Goal: Task Accomplishment & Management: Complete application form

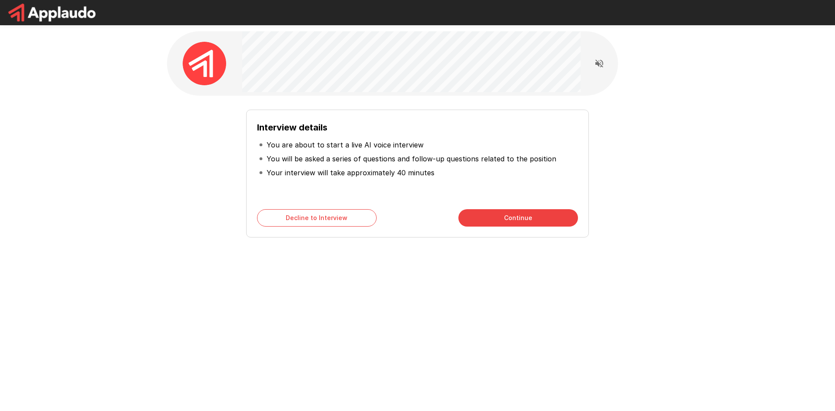
click at [526, 218] on button "Continue" at bounding box center [518, 217] width 120 height 17
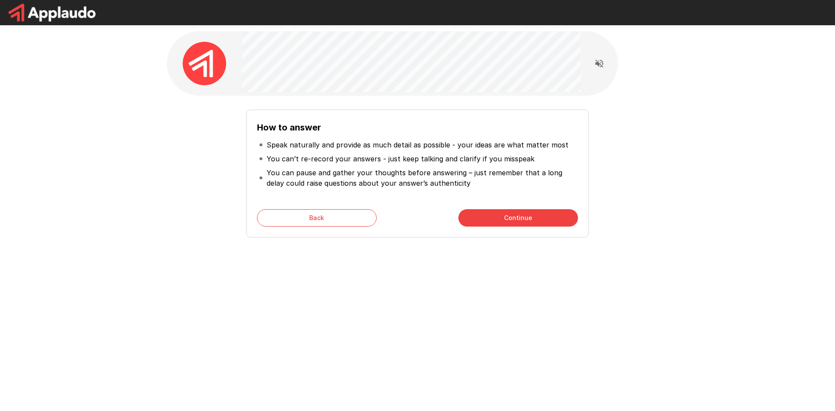
click at [526, 218] on button "Continue" at bounding box center [518, 217] width 120 height 17
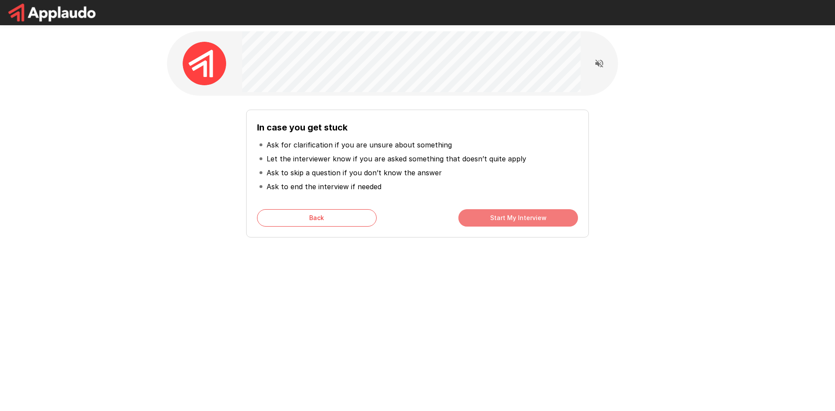
click at [518, 220] on button "Start My Interview" at bounding box center [518, 217] width 120 height 17
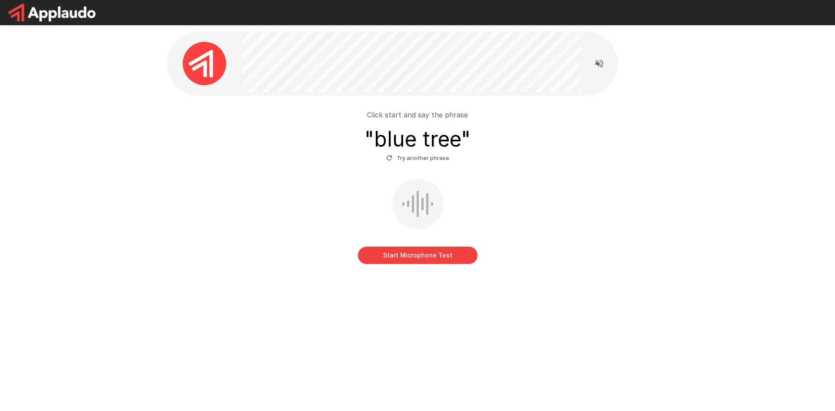
click at [389, 154] on icon "button" at bounding box center [389, 158] width 8 height 8
click at [444, 251] on button "Start Microphone Test" at bounding box center [418, 254] width 120 height 17
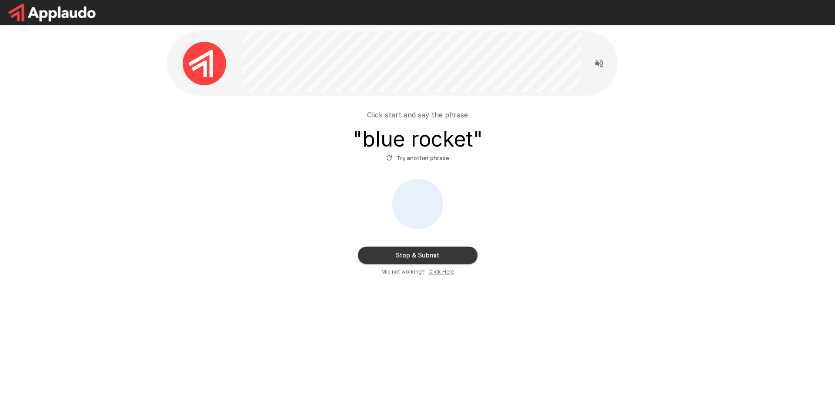
click at [457, 255] on button "Stop & Submit" at bounding box center [418, 254] width 120 height 17
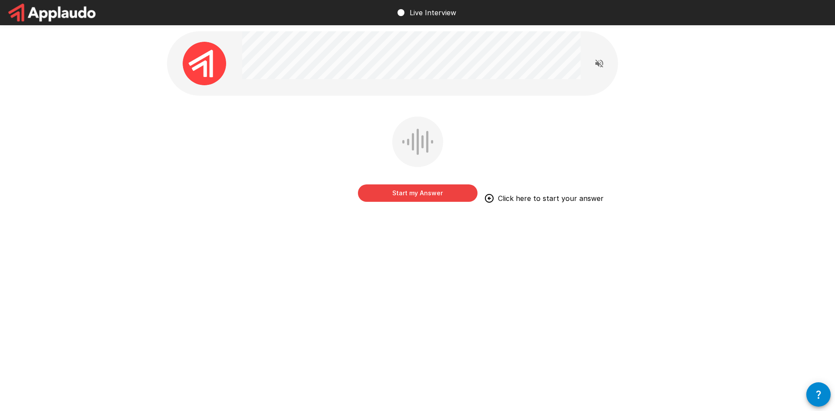
click at [417, 194] on button "Start my Answer" at bounding box center [418, 192] width 120 height 17
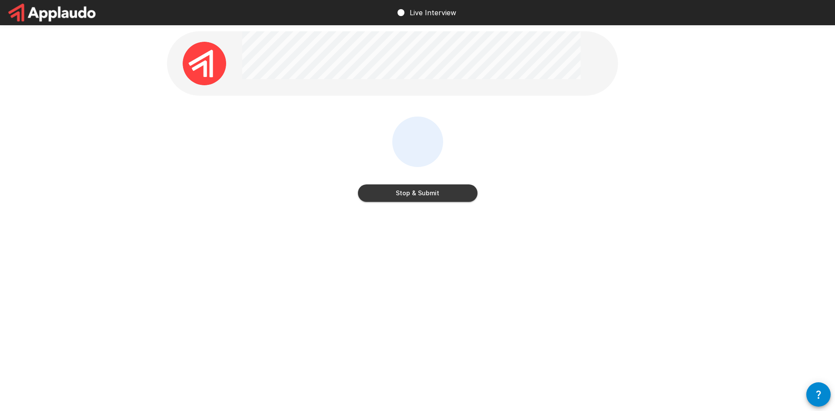
click at [438, 190] on button "Stop & Submit" at bounding box center [418, 192] width 120 height 17
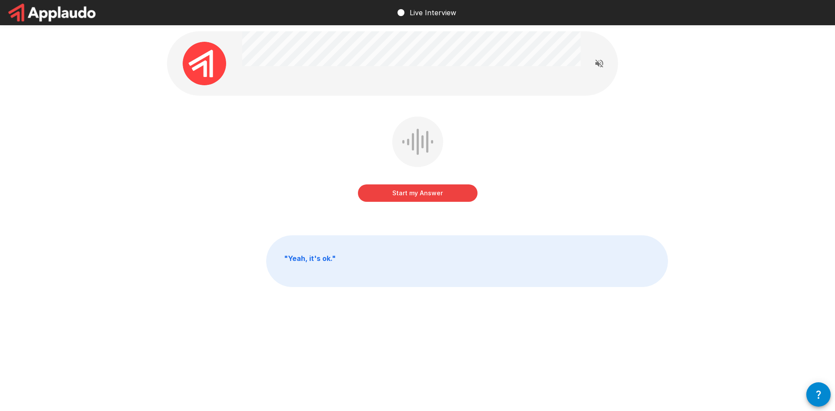
click at [426, 193] on button "Start my Answer" at bounding box center [418, 192] width 120 height 17
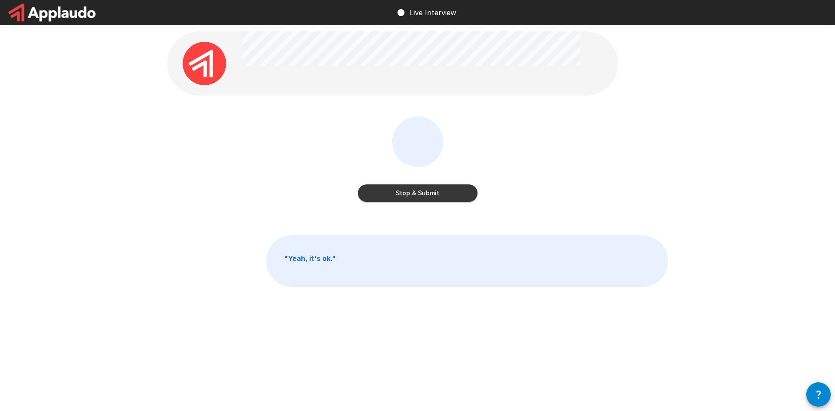
click at [420, 126] on div at bounding box center [417, 141] width 51 height 50
click at [504, 213] on div "Stop & Submit Click here to submit your answer" at bounding box center [417, 165] width 501 height 98
click at [816, 399] on icon "button" at bounding box center [818, 394] width 10 height 10
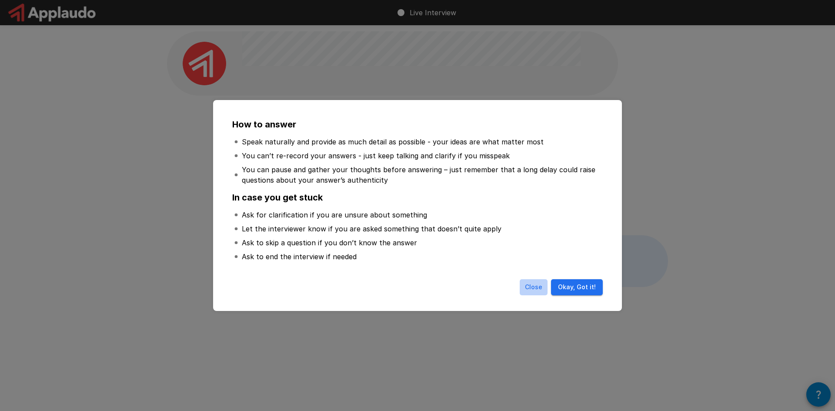
click at [534, 279] on div "Close Okay, Got it!" at bounding box center [417, 289] width 391 height 27
click at [572, 284] on button "Okay, Got it!" at bounding box center [577, 287] width 52 height 16
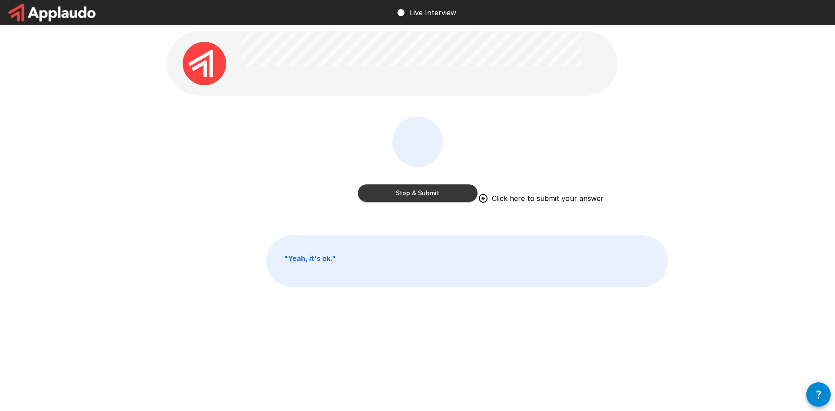
click at [498, 193] on div "Stop & Submit Click here to submit your answer" at bounding box center [417, 165] width 501 height 98
click at [483, 191] on div "Stop & Submit Click here to submit your answer" at bounding box center [417, 165] width 501 height 98
click at [490, 170] on div "Stop & Submit Click here to submit your answer" at bounding box center [417, 165] width 501 height 98
click at [399, 121] on div "Stop & Submit Click here to submit your answer" at bounding box center [418, 160] width 120 height 89
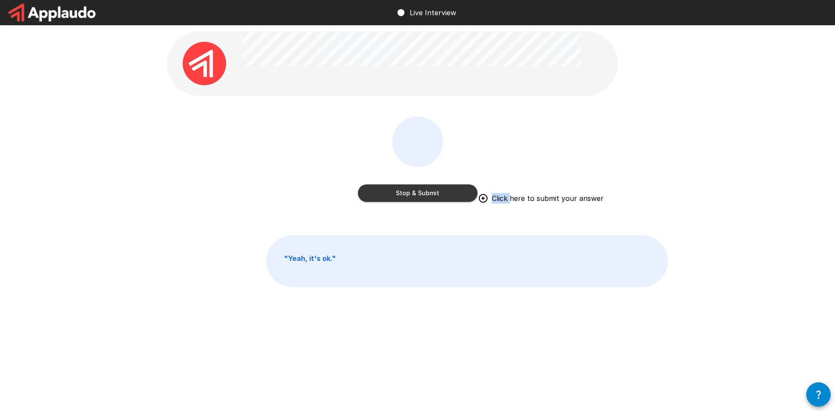
click at [399, 120] on div "Stop & Submit Click here to submit your answer" at bounding box center [418, 160] width 120 height 89
click at [401, 117] on div "Stop & Submit Click here to submit your answer" at bounding box center [418, 160] width 120 height 89
click at [401, 12] on circle at bounding box center [400, 12] width 7 height 7
click at [461, 191] on button "Stop & Submit" at bounding box center [418, 192] width 120 height 17
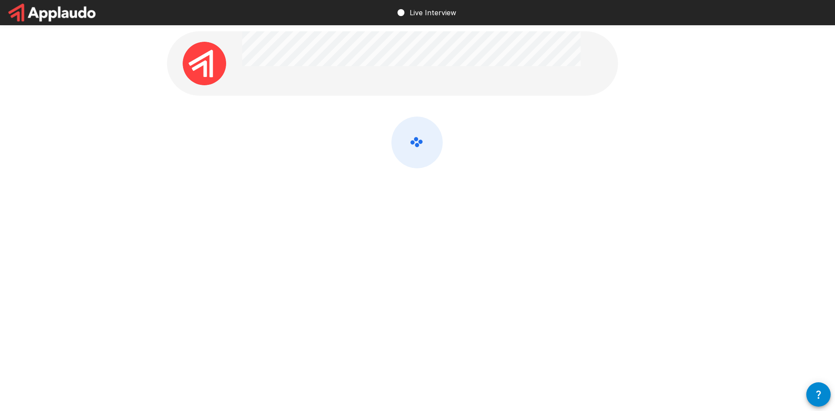
click at [412, 142] on icon at bounding box center [417, 142] width 50 height 51
click at [459, 135] on div at bounding box center [417, 165] width 501 height 98
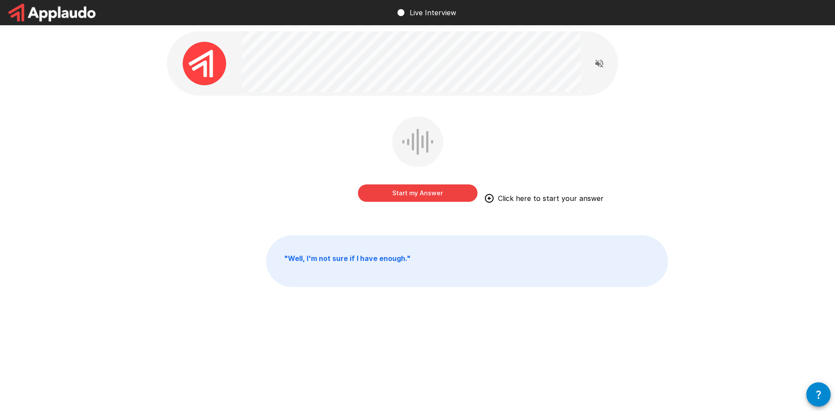
click at [407, 193] on button "Start my Answer" at bounding box center [418, 192] width 120 height 17
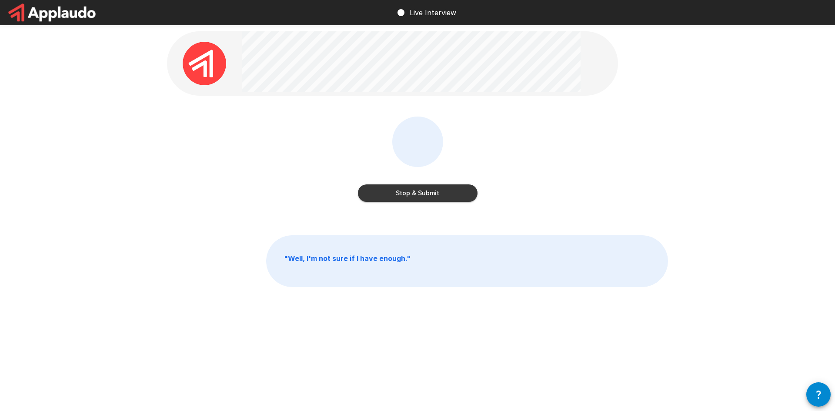
click at [445, 192] on button "Stop & Submit" at bounding box center [418, 192] width 120 height 17
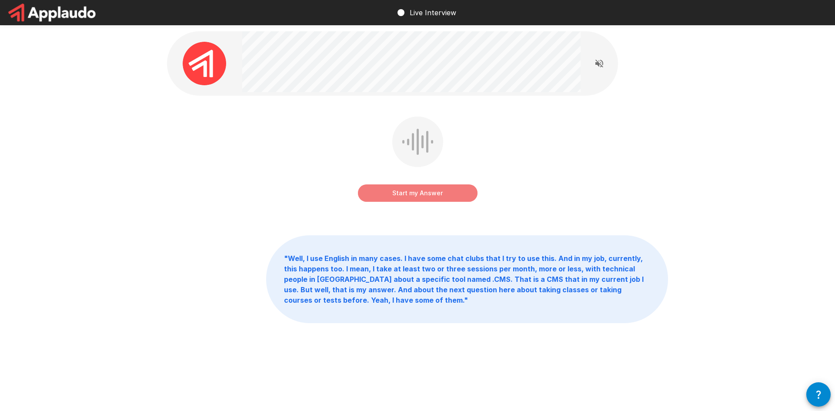
click at [435, 194] on button "Start my Answer" at bounding box center [418, 192] width 120 height 17
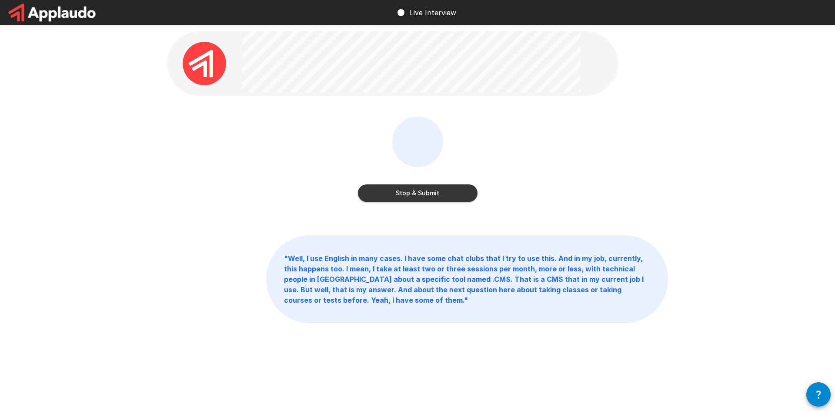
click at [446, 194] on button "Stop & Submit" at bounding box center [418, 192] width 120 height 17
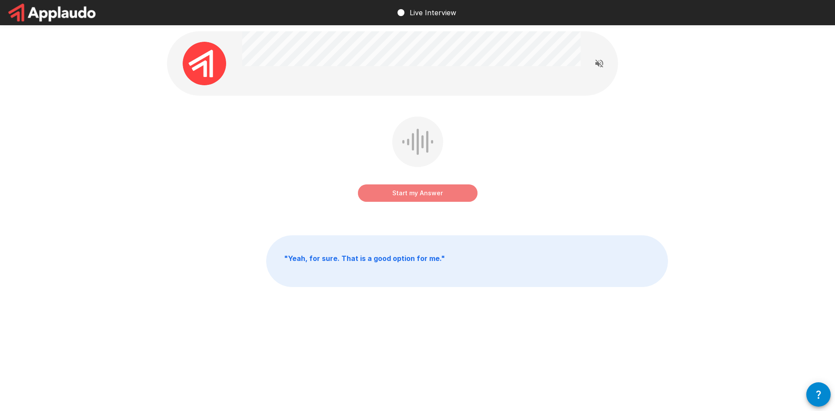
click at [446, 187] on button "Start my Answer" at bounding box center [418, 192] width 120 height 17
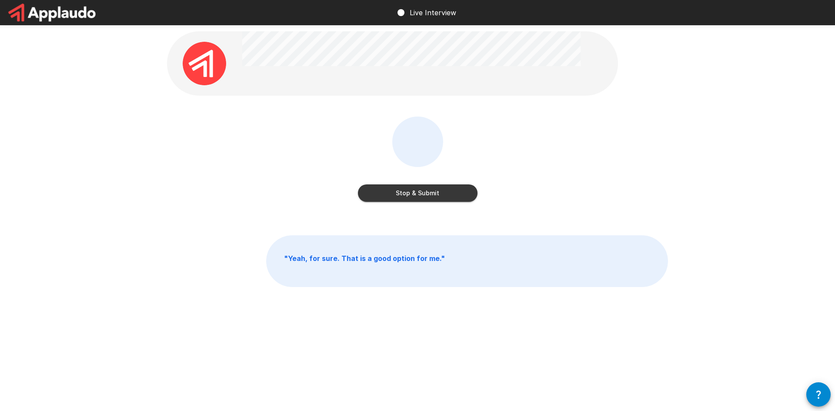
click at [456, 191] on button "Stop & Submit" at bounding box center [418, 192] width 120 height 17
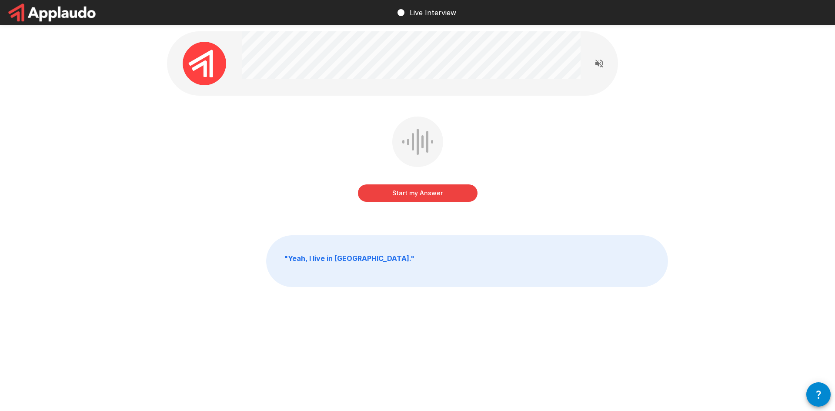
click at [423, 192] on button "Start my Answer" at bounding box center [418, 192] width 120 height 17
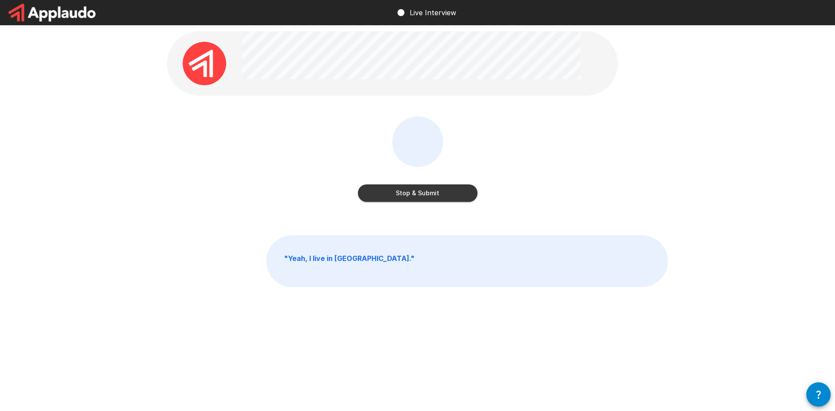
click at [435, 193] on button "Stop & Submit" at bounding box center [418, 192] width 120 height 17
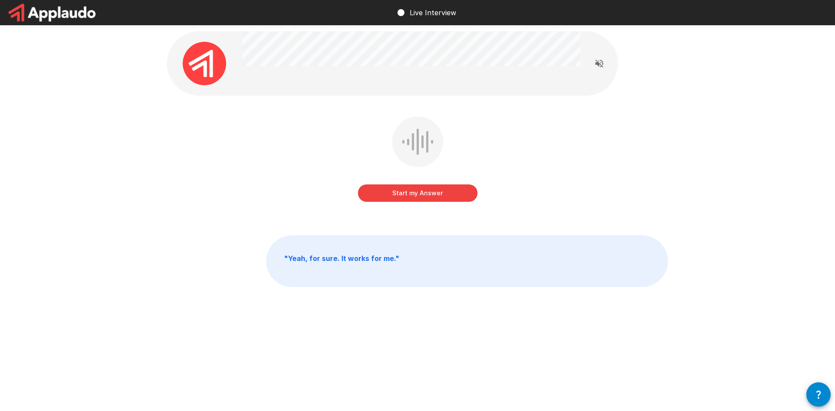
click at [446, 191] on button "Start my Answer" at bounding box center [418, 192] width 120 height 17
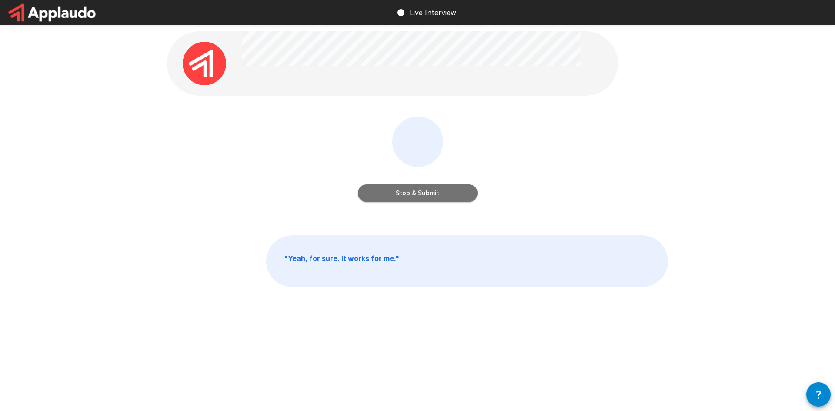
click at [422, 192] on button "Stop & Submit" at bounding box center [418, 192] width 120 height 17
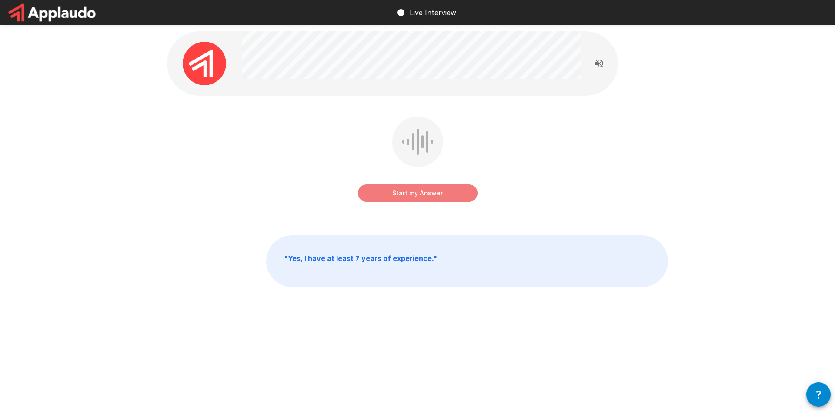
click at [451, 193] on button "Start my Answer" at bounding box center [418, 192] width 120 height 17
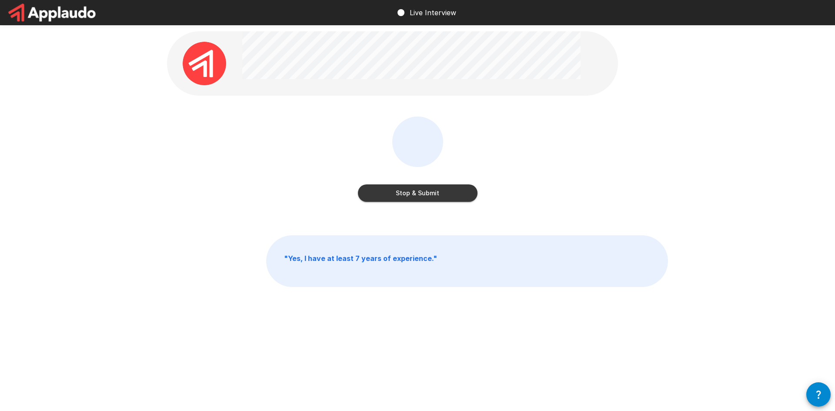
click at [457, 187] on button "Stop & Submit" at bounding box center [418, 192] width 120 height 17
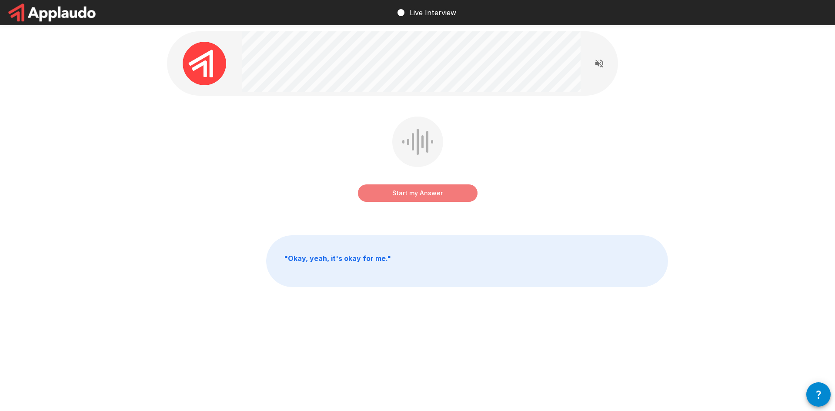
click at [446, 188] on button "Start my Answer" at bounding box center [418, 192] width 120 height 17
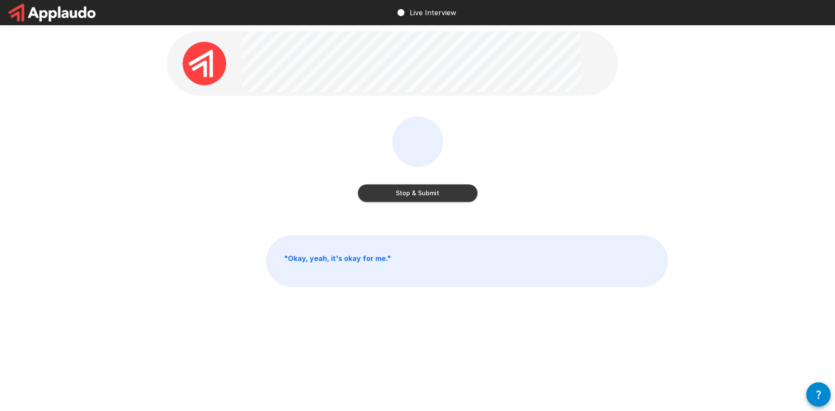
click at [450, 194] on button "Stop & Submit" at bounding box center [418, 192] width 120 height 17
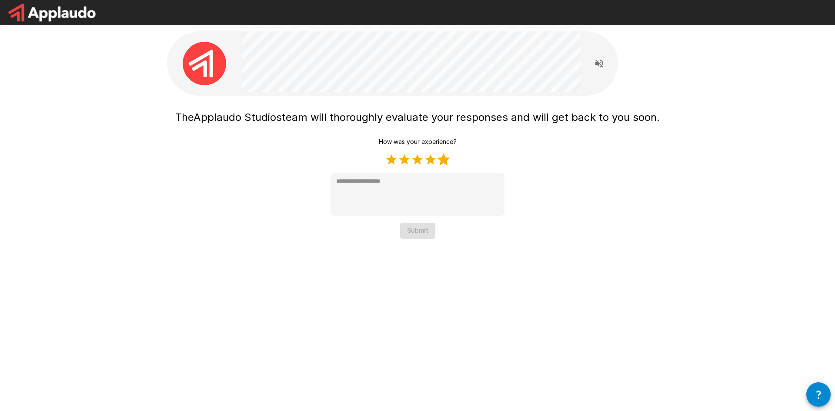
click at [444, 158] on label "5 Stars" at bounding box center [443, 159] width 13 height 13
type textarea "*"
click at [425, 228] on button "Submit" at bounding box center [417, 231] width 35 height 16
